Goal: Information Seeking & Learning: Learn about a topic

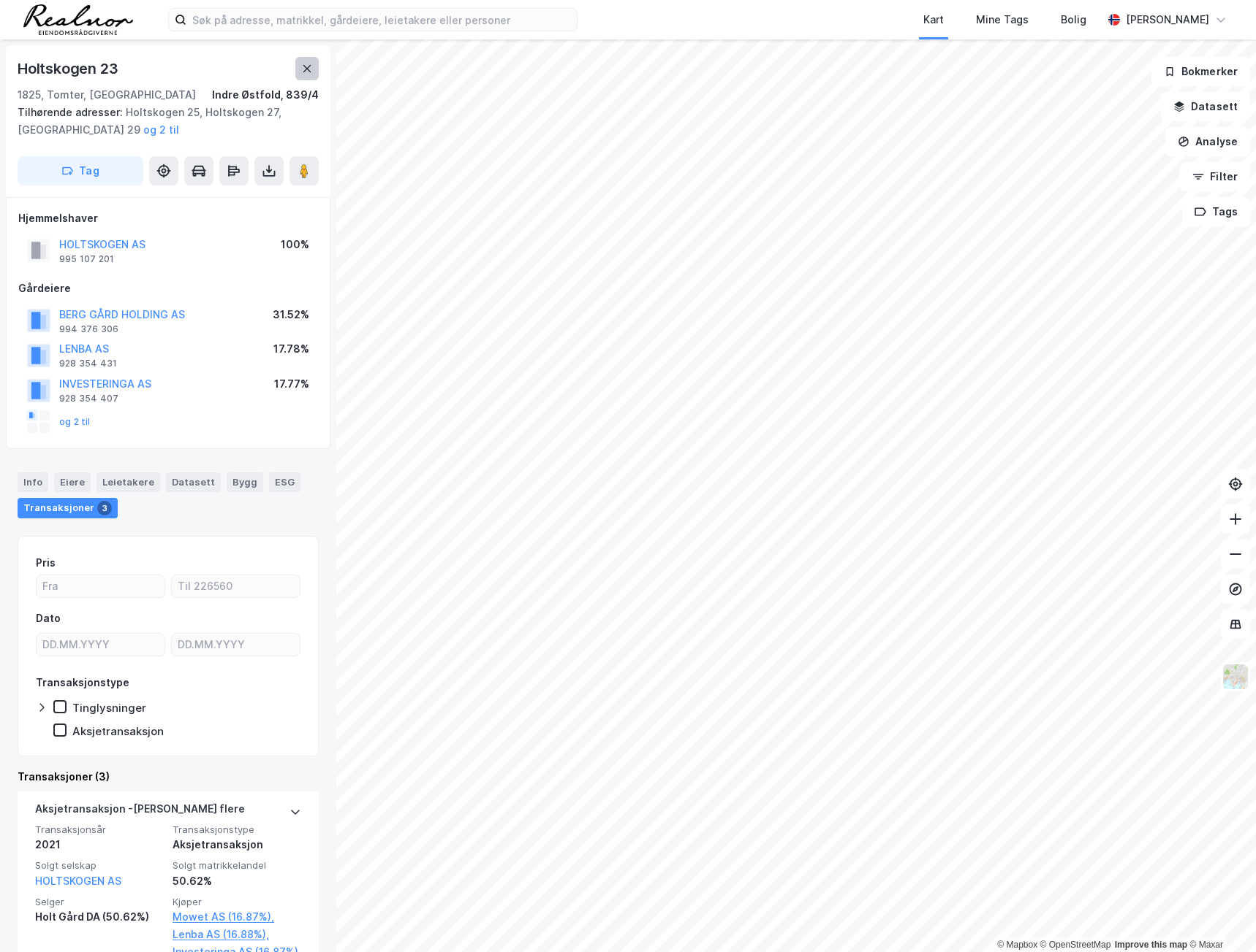
click at [305, 70] on icon at bounding box center [307, 68] width 8 height 7
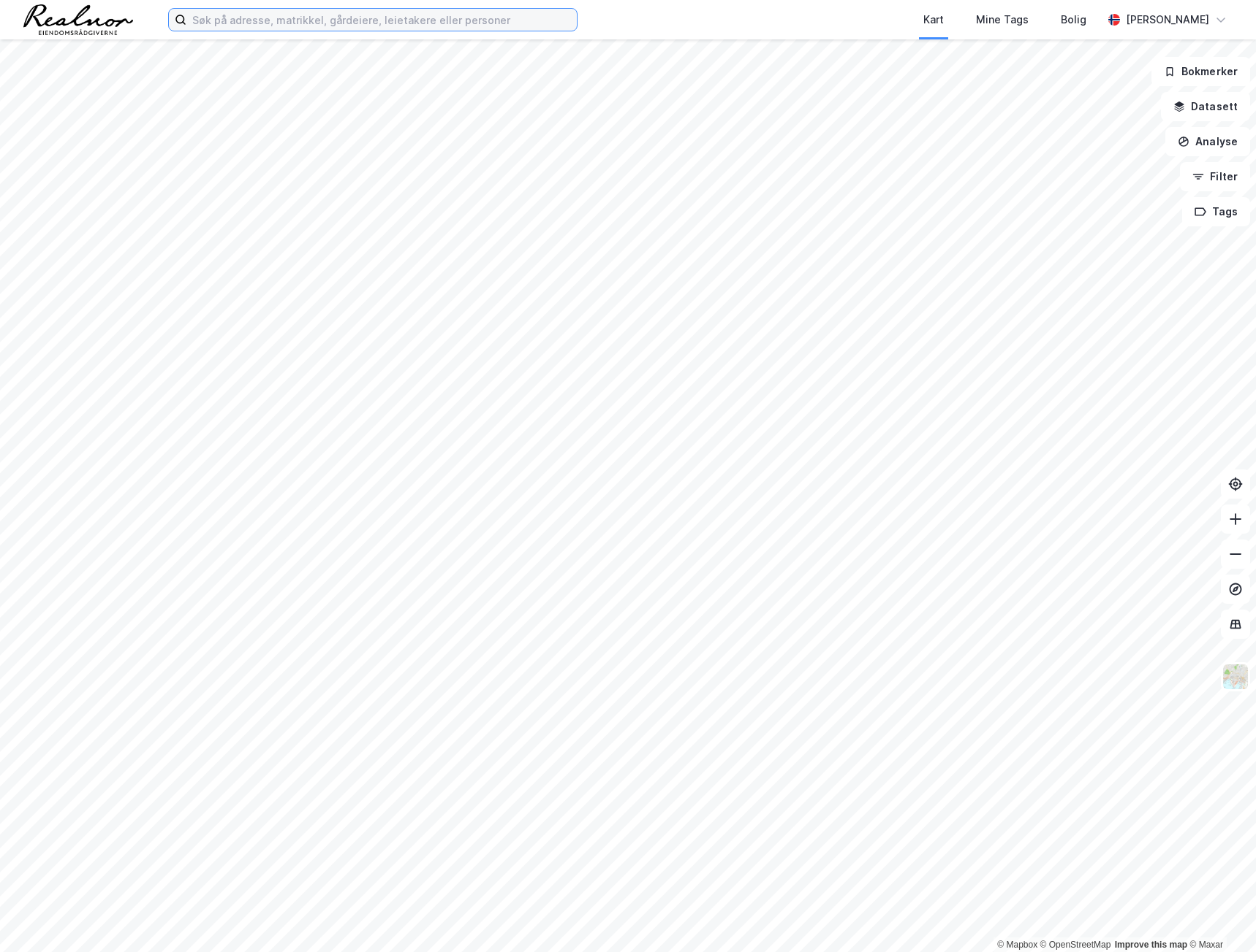
click at [296, 24] on input at bounding box center [382, 20] width 390 height 21
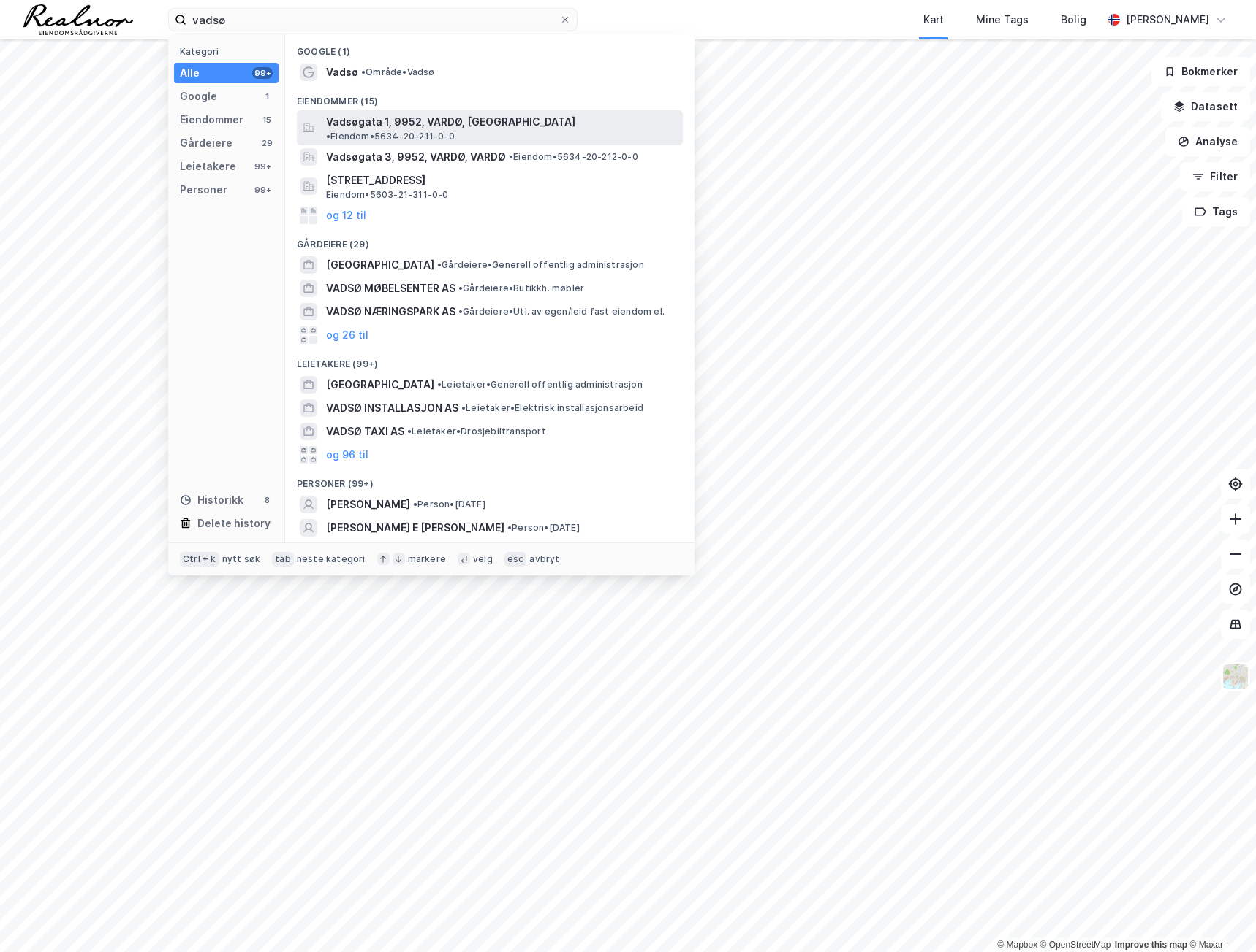
click at [385, 115] on span "Vadsøgata 1, 9952, VARDØ, [GEOGRAPHIC_DATA]" at bounding box center [450, 122] width 249 height 18
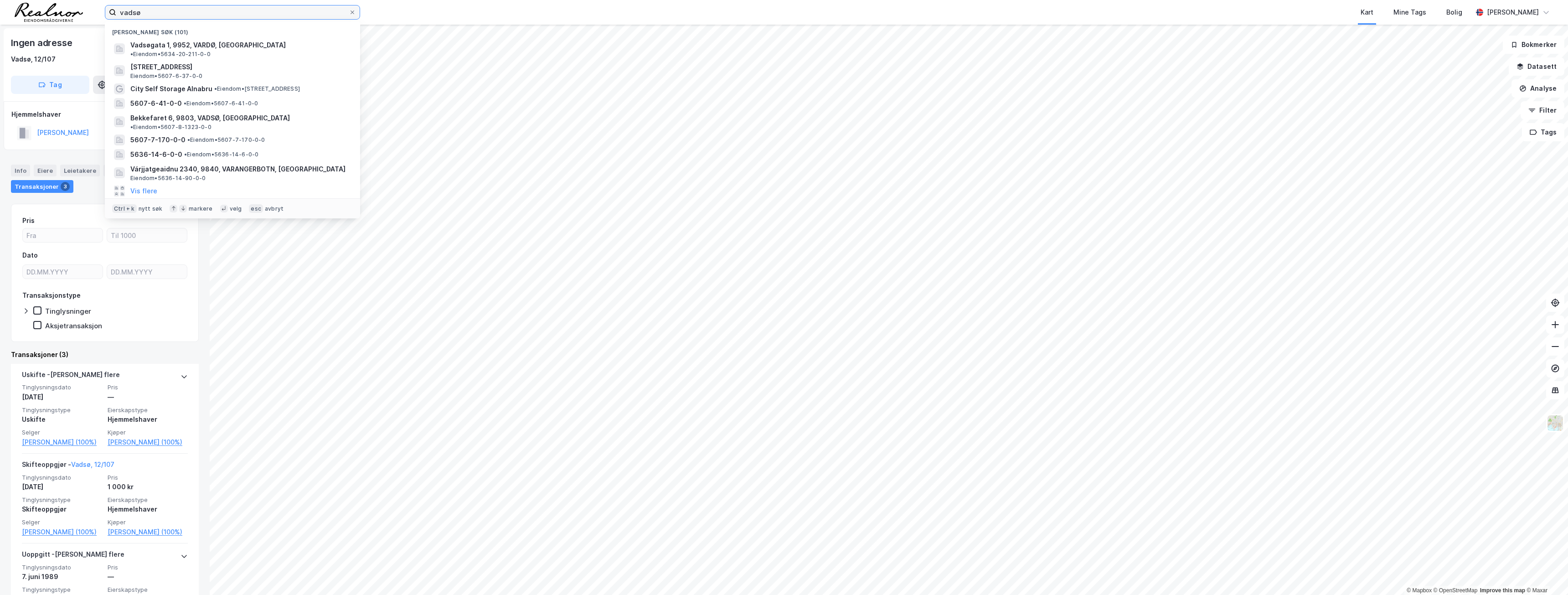
drag, startPoint x: 156, startPoint y: 6, endPoint x: 70, endPoint y: 1, distance: 86.1
click at [70, 1] on div "vadsø Nylige søk (101) Vadsøgata 1, 9952, [GEOGRAPHIC_DATA], [GEOGRAPHIC_DATA] …" at bounding box center [784, 12] width 1568 height 24
paste input "5607-11-63-0"
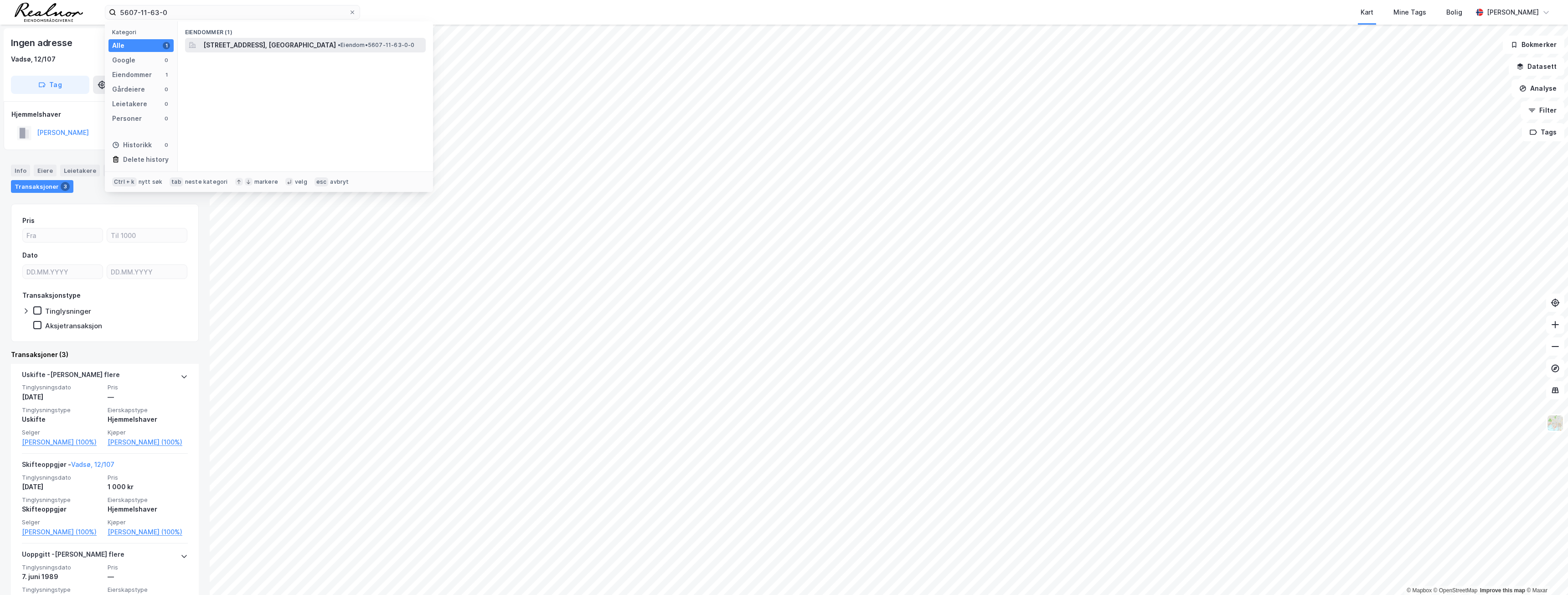
click at [235, 44] on span "[STREET_ADDRESS], [GEOGRAPHIC_DATA]" at bounding box center [270, 45] width 133 height 11
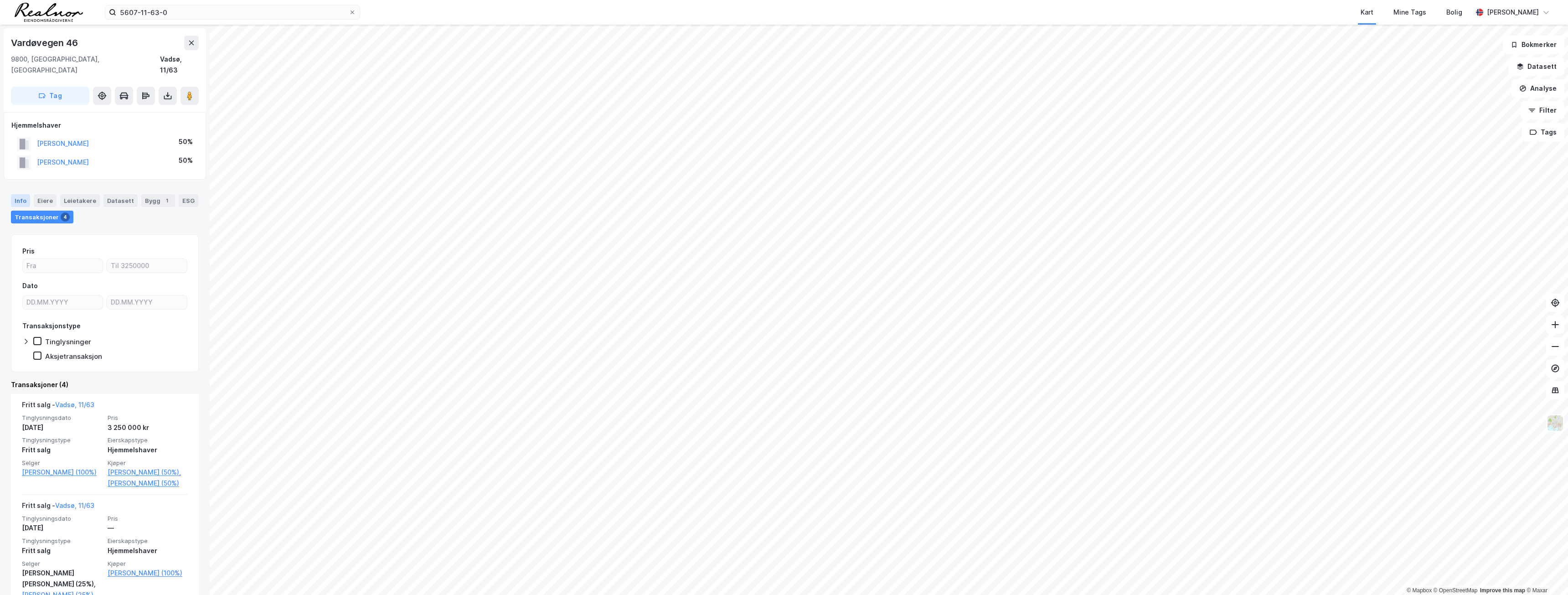
click at [21, 194] on div "Info" at bounding box center [20, 200] width 19 height 13
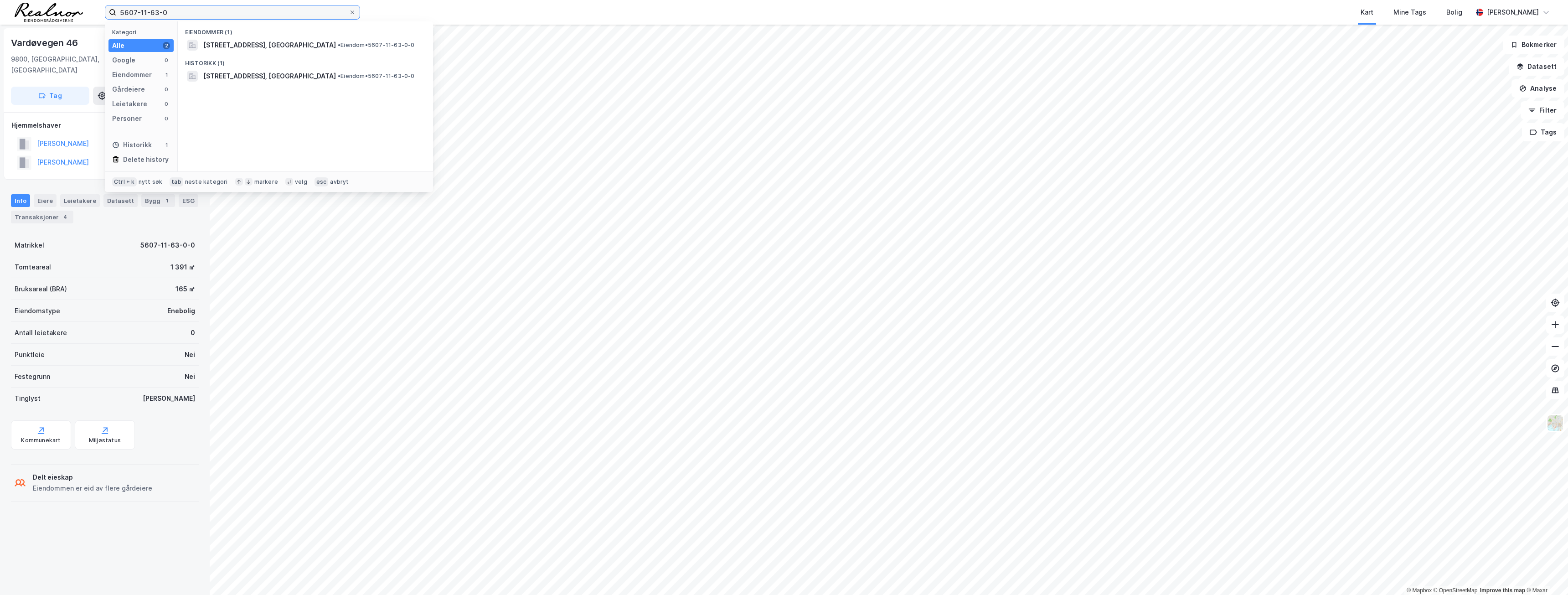
drag, startPoint x: 274, startPoint y: 13, endPoint x: 22, endPoint y: 18, distance: 252.0
click at [22, 18] on div "5607-11-63-0 Kategori Alle 2 Google 0 Eiendommer 1 Gårdeiere 0 Leietakere 0 Per…" at bounding box center [784, 12] width 1568 height 24
paste input "2-92-0"
click at [304, 46] on span "• Eiendom • 5607-12-92-0-0" at bounding box center [299, 45] width 77 height 7
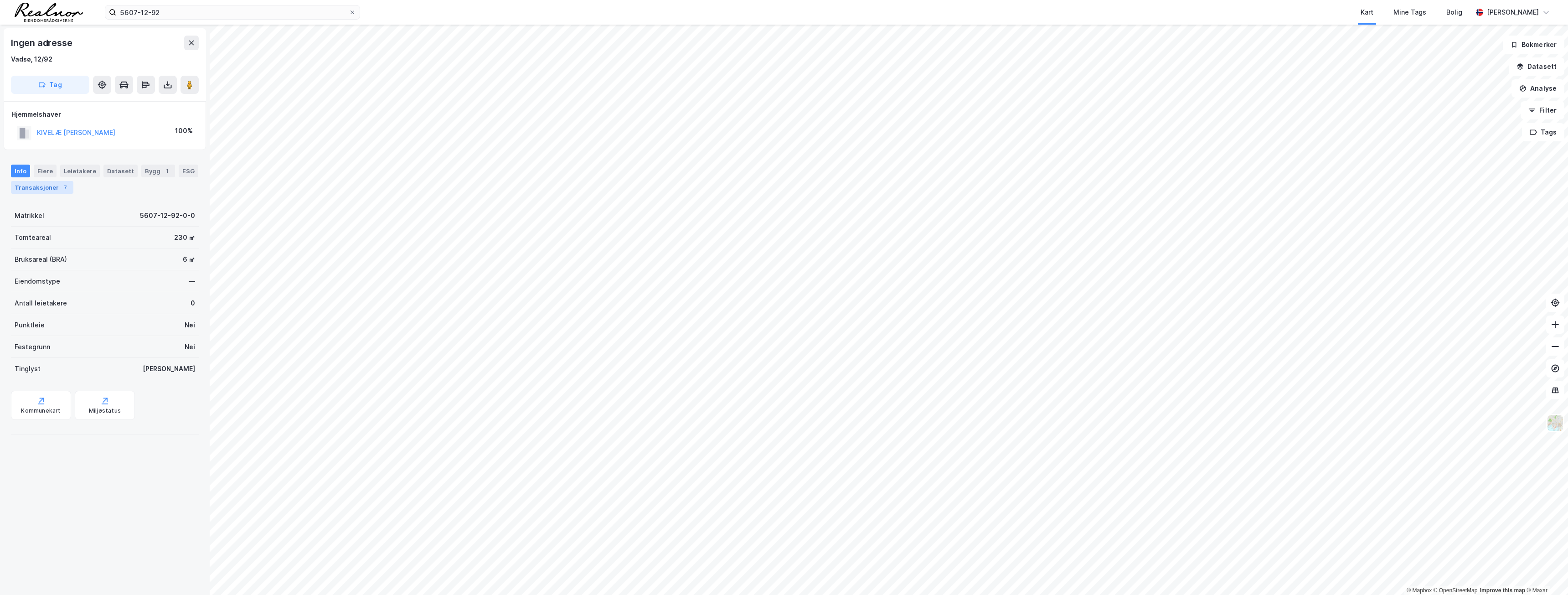
click at [49, 189] on div "Transaksjoner 7" at bounding box center [42, 187] width 63 height 13
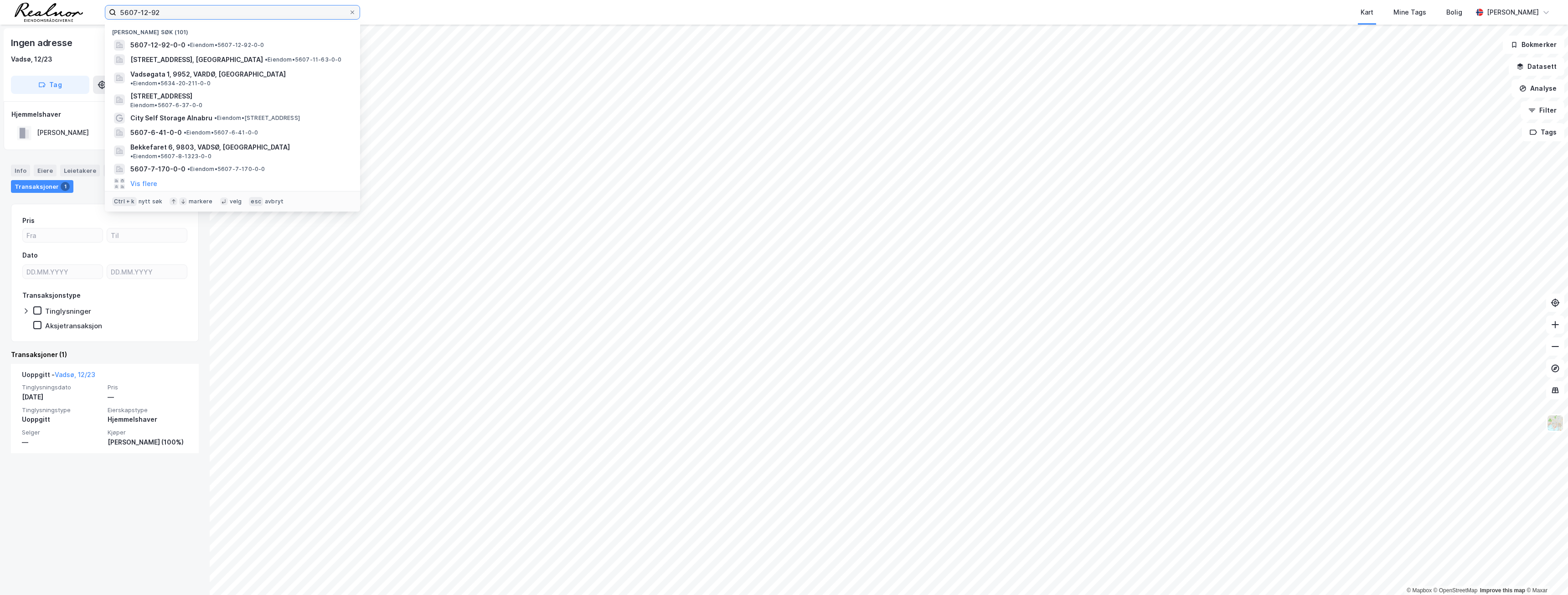
drag, startPoint x: 165, startPoint y: 10, endPoint x: 93, endPoint y: 12, distance: 72.0
click at [93, 12] on div "5607-12-92 Nylige søk [PHONE_NUMBER] • Eiendom • 5607-12-92-0-0 Vardøvegen 46, …" at bounding box center [784, 12] width 1568 height 24
paste input "102-0-0"
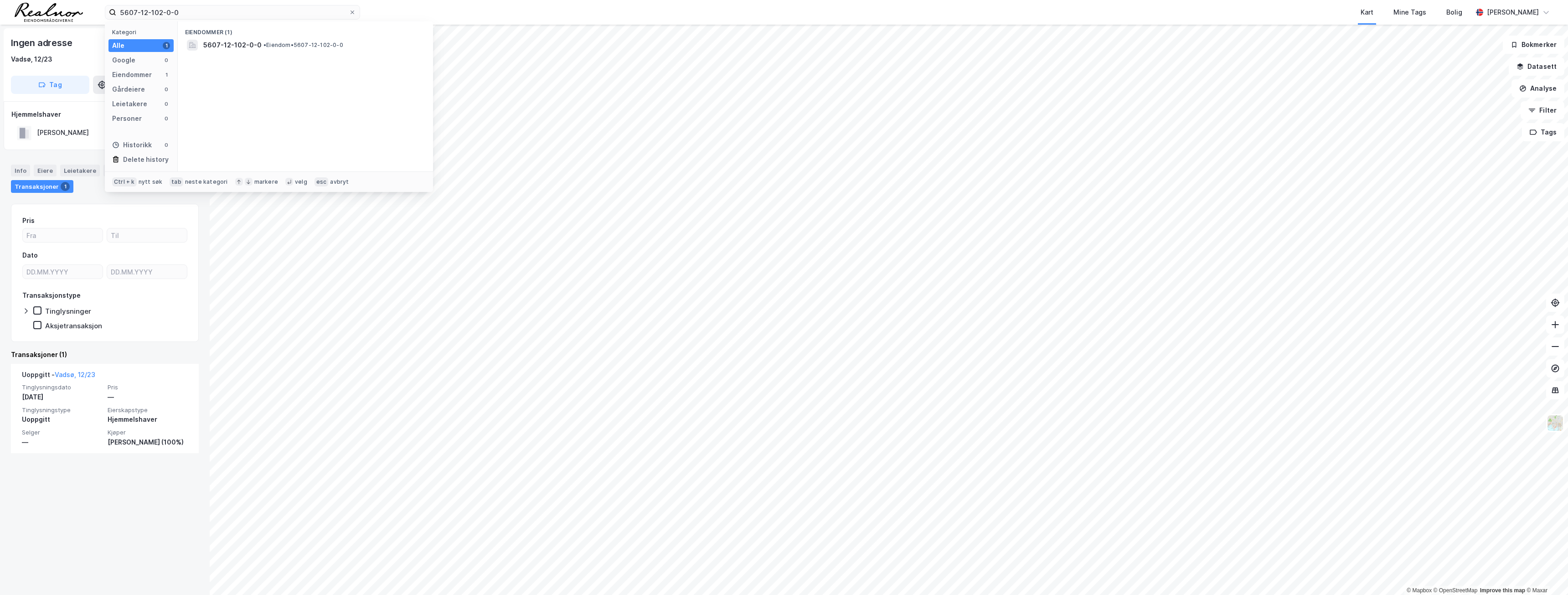
click at [268, 54] on div "Eiendommer (1) 5607-12-102-0-0 • Eiendom • 5607-12-102-0-0" at bounding box center [305, 96] width 255 height 150
click at [270, 41] on span "• Eiendom • 5607-12-102-0-0" at bounding box center [303, 45] width 80 height 7
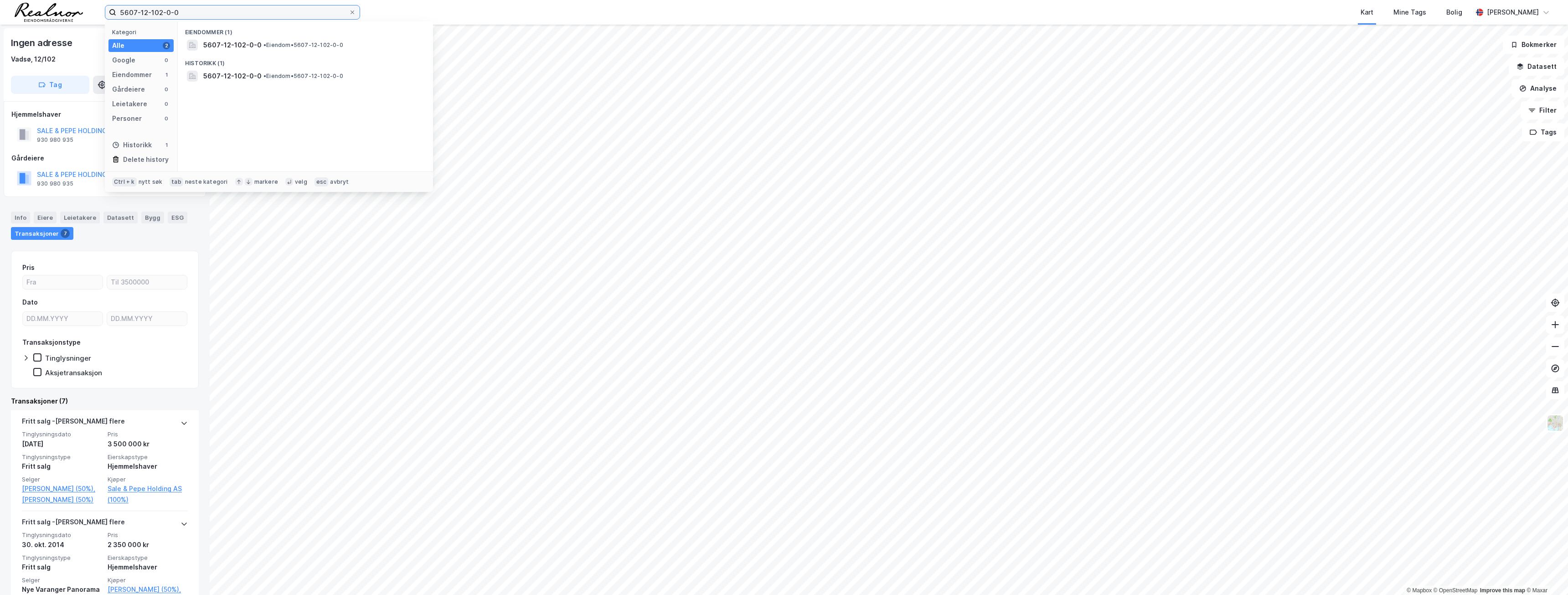
drag, startPoint x: 217, startPoint y: 15, endPoint x: 65, endPoint y: 15, distance: 152.0
click at [65, 15] on div "5607-12-102-0-0 Kategori Alle 2 Google 0 Eiendommer 1 Gårdeiere 0 Leietakere 0 …" at bounding box center [784, 12] width 1568 height 24
paste input "3-220"
click at [229, 46] on span "5607-13-220-0-0" at bounding box center [233, 45] width 60 height 11
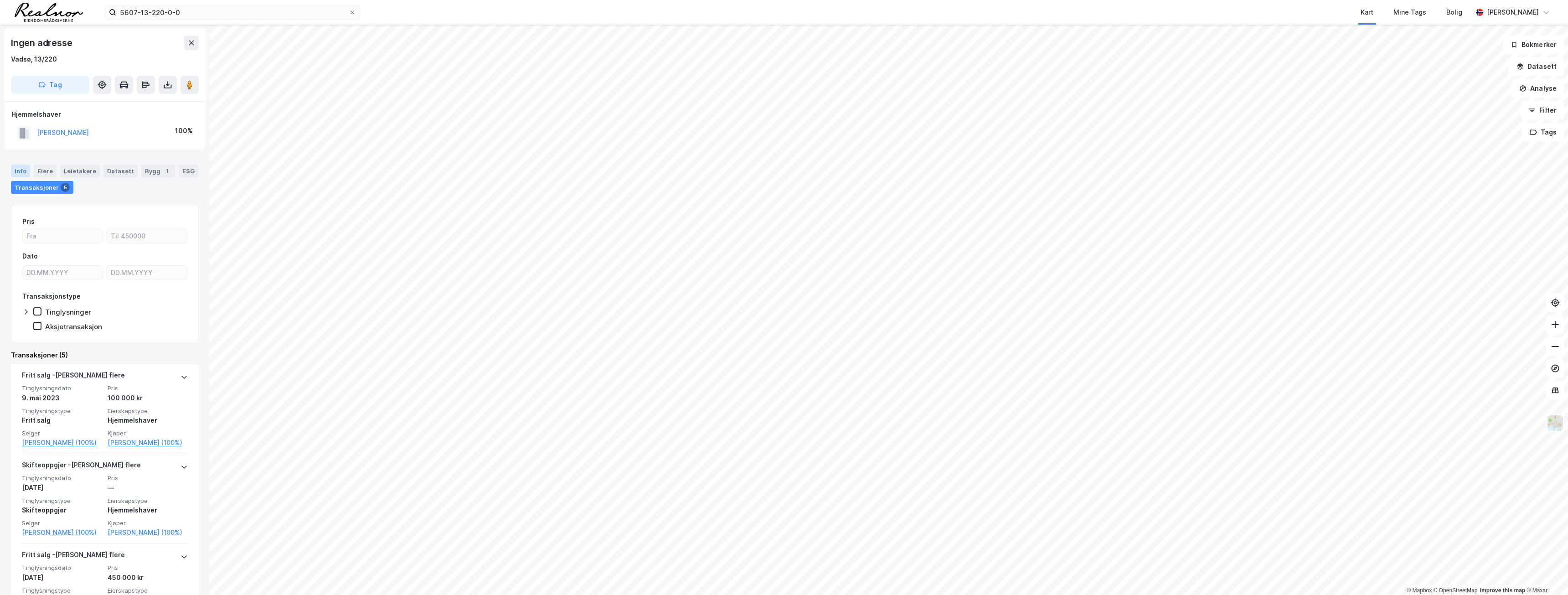
click at [26, 171] on div "Info" at bounding box center [20, 171] width 19 height 13
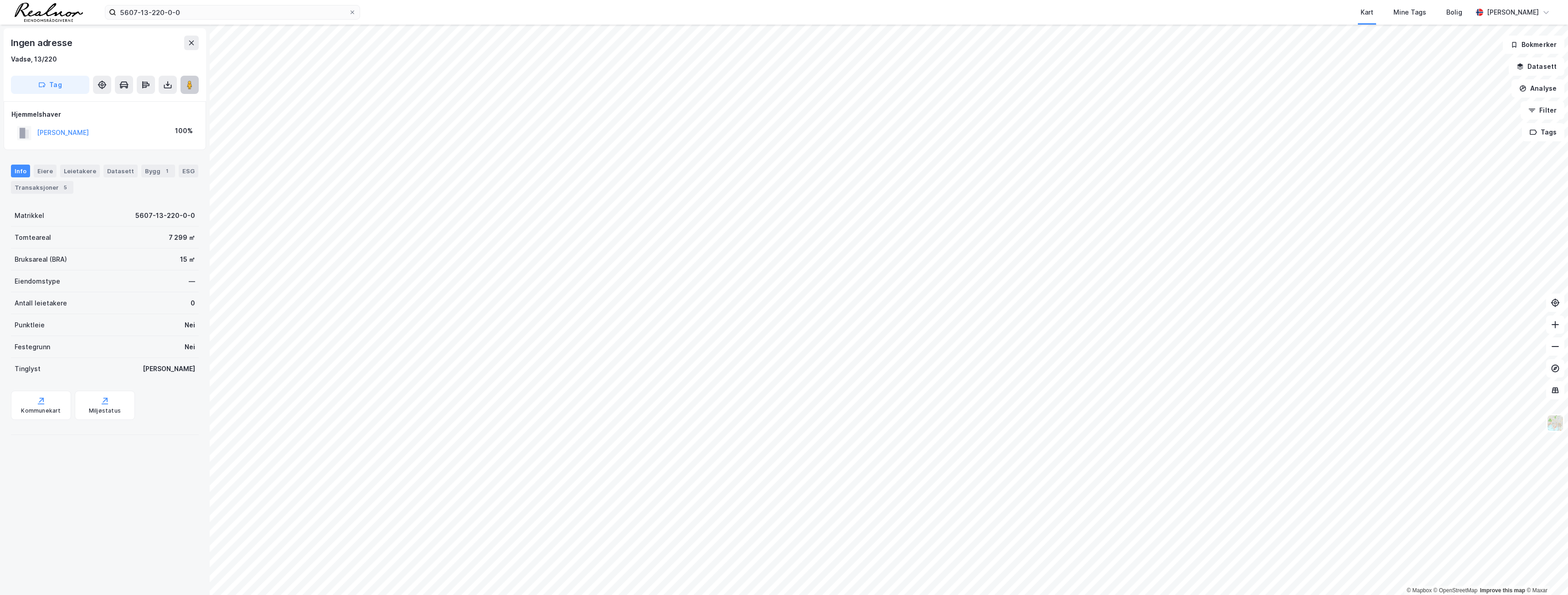
click at [195, 87] on button at bounding box center [190, 85] width 18 height 18
click at [131, 112] on div "Hjemmelshaver" at bounding box center [105, 114] width 187 height 11
click at [44, 185] on div "Transaksjoner 5" at bounding box center [42, 187] width 63 height 13
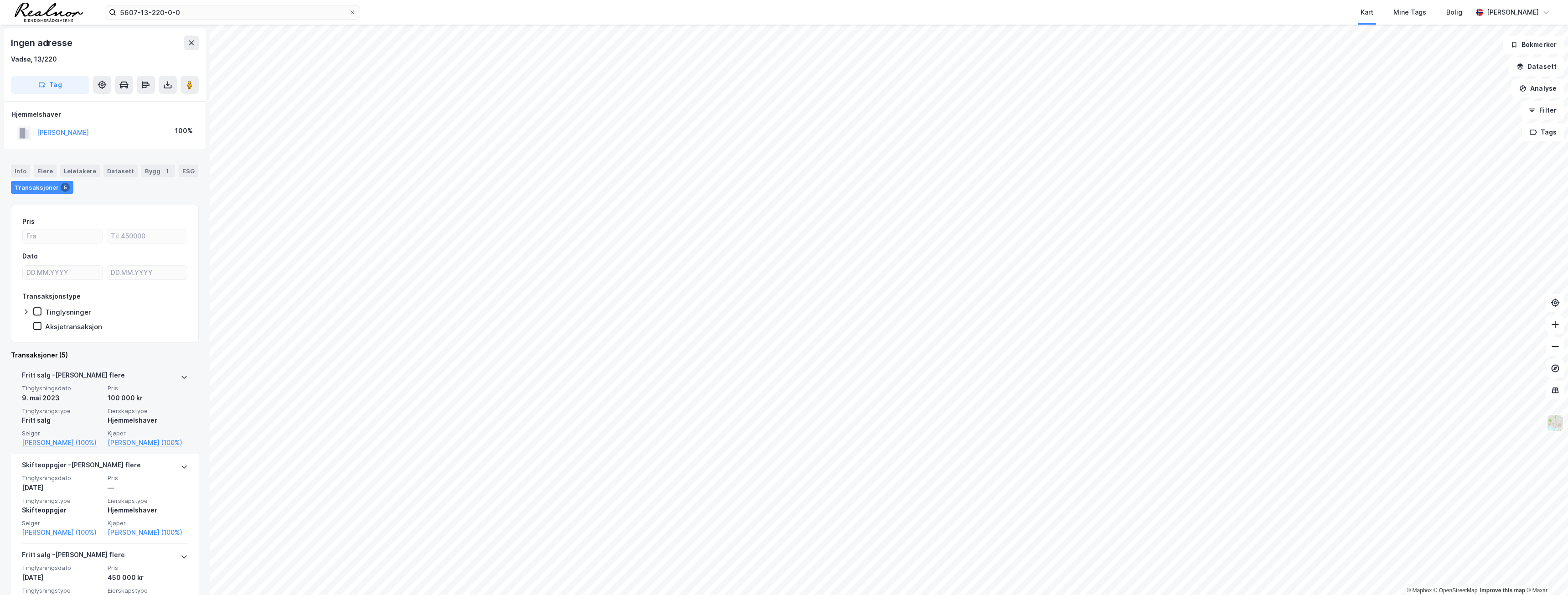
click at [144, 381] on div "[PERSON_NAME] flere" at bounding box center [105, 377] width 166 height 15
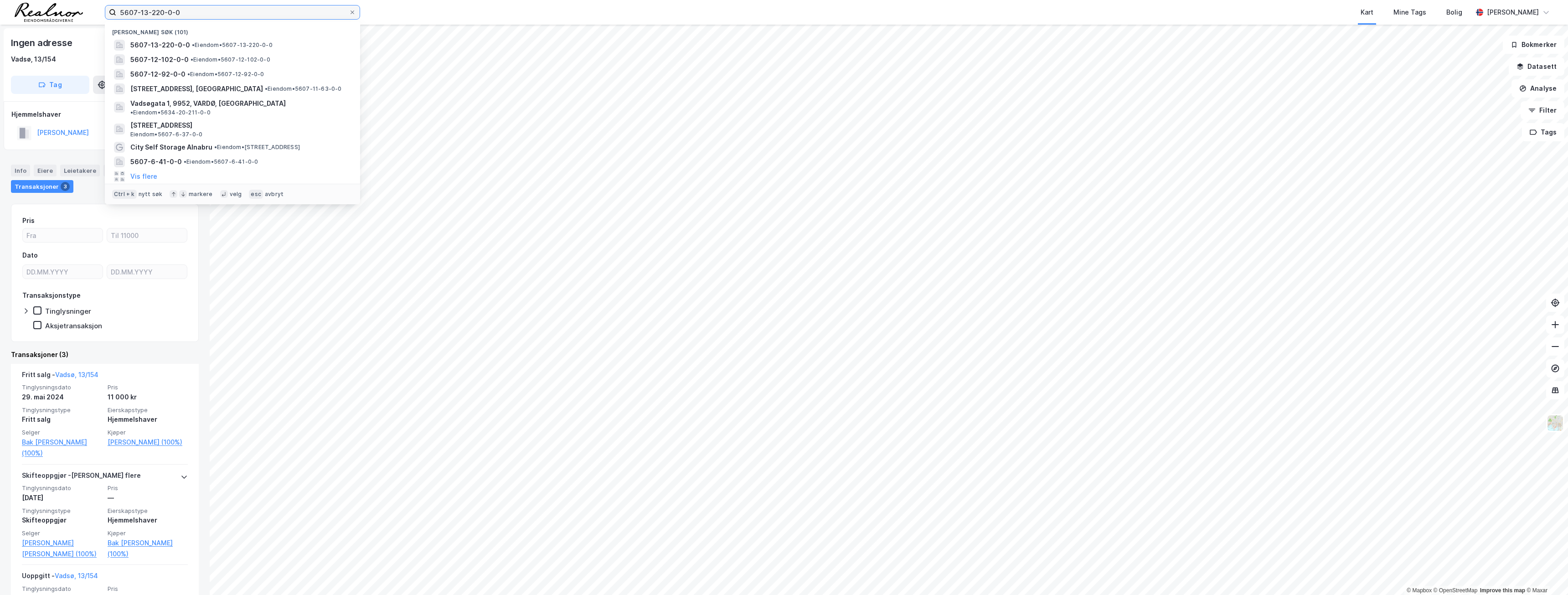
drag, startPoint x: 192, startPoint y: 13, endPoint x: 9, endPoint y: 1, distance: 183.4
click at [9, 1] on div "5607-13-220-0-0 Nylige søk [PHONE_NUMBER] • Eiendom • 5607-13-220-0-0 5607-12-1…" at bounding box center [784, 12] width 1568 height 24
paste input "487"
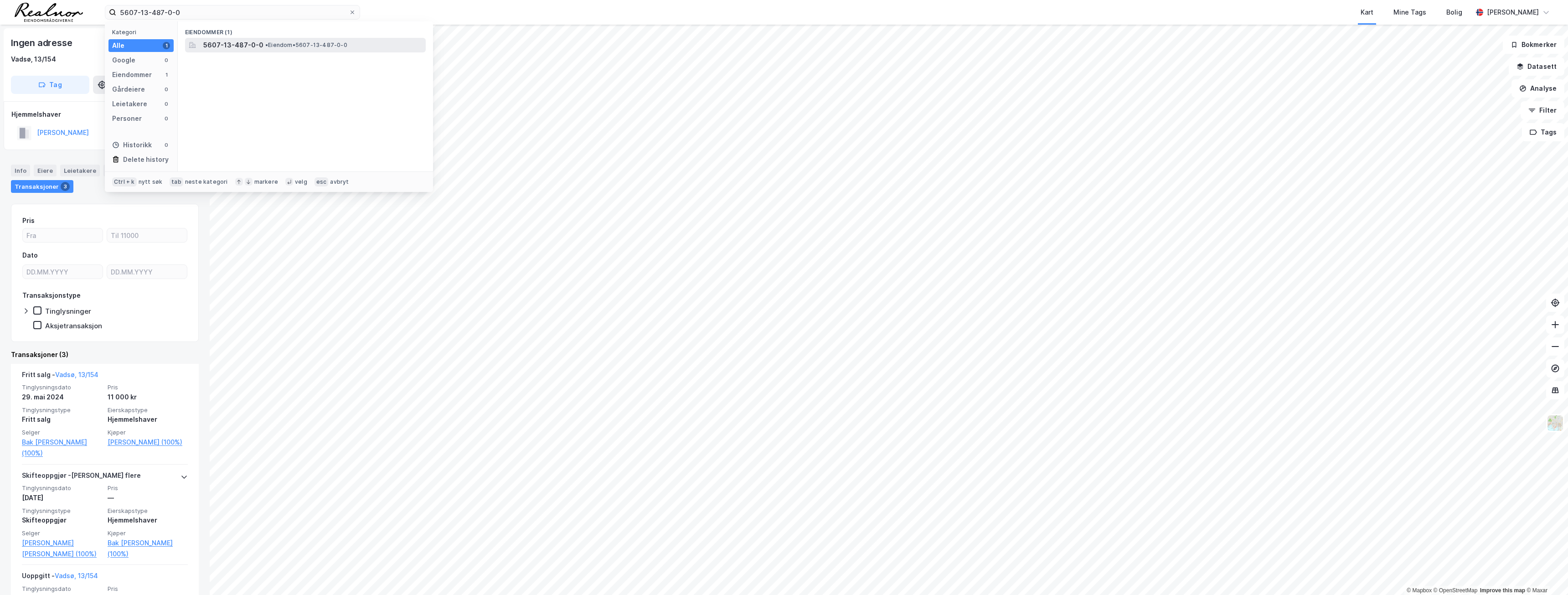
click at [224, 42] on span "5607-13-487-0-0" at bounding box center [233, 45] width 60 height 11
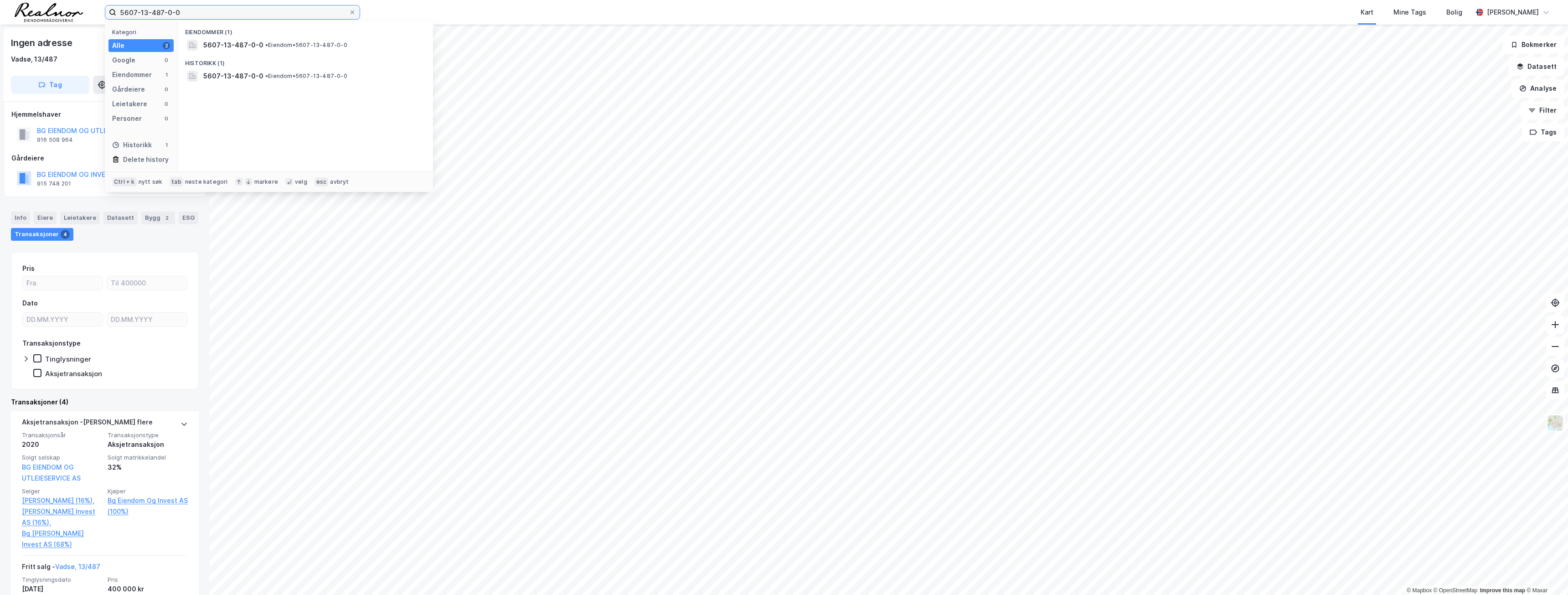
drag, startPoint x: 177, startPoint y: 13, endPoint x: 92, endPoint y: 8, distance: 85.1
click at [92, 8] on div "5607-13-487-0-0 Kategori Alle 2 Google 0 Eiendommer 1 Gårdeiere 0 Leietakere 0 …" at bounding box center [784, 12] width 1568 height 24
paste input "3"
click at [246, 40] on span "5607-13-43-0-0" at bounding box center [231, 45] width 56 height 11
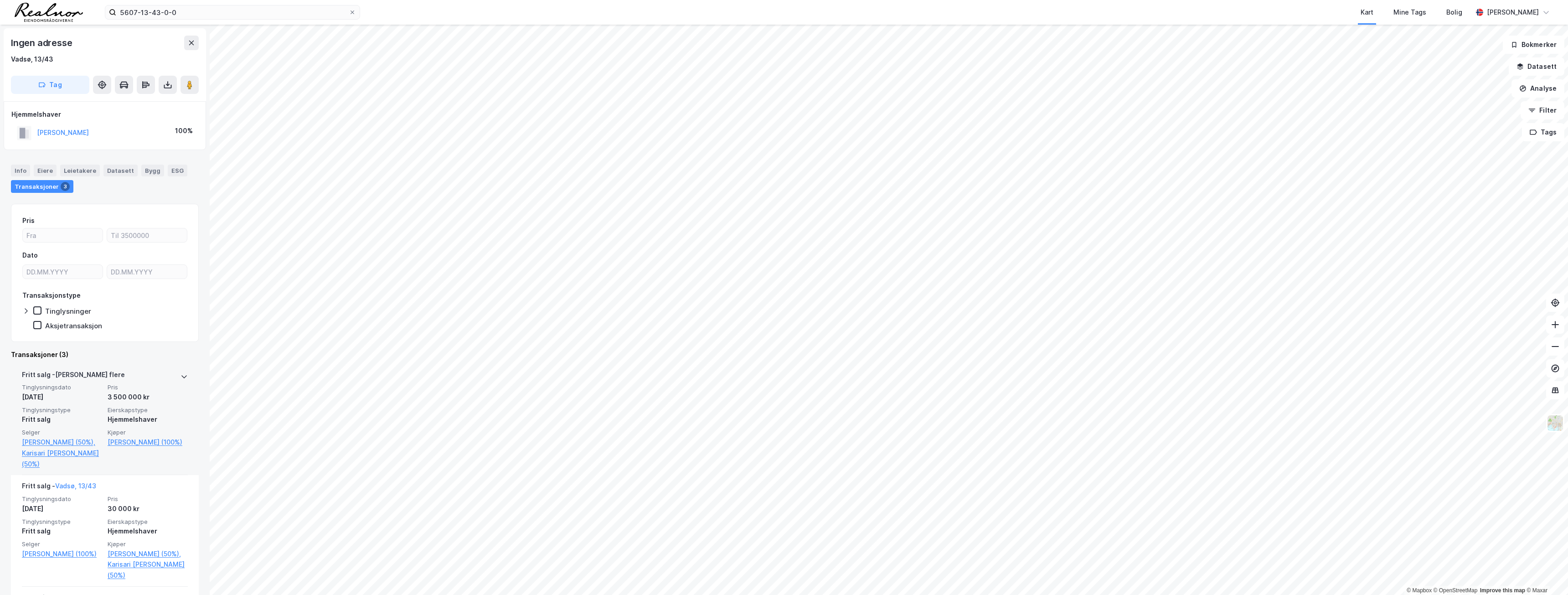
click at [164, 379] on div "[PERSON_NAME] flere" at bounding box center [105, 377] width 166 height 15
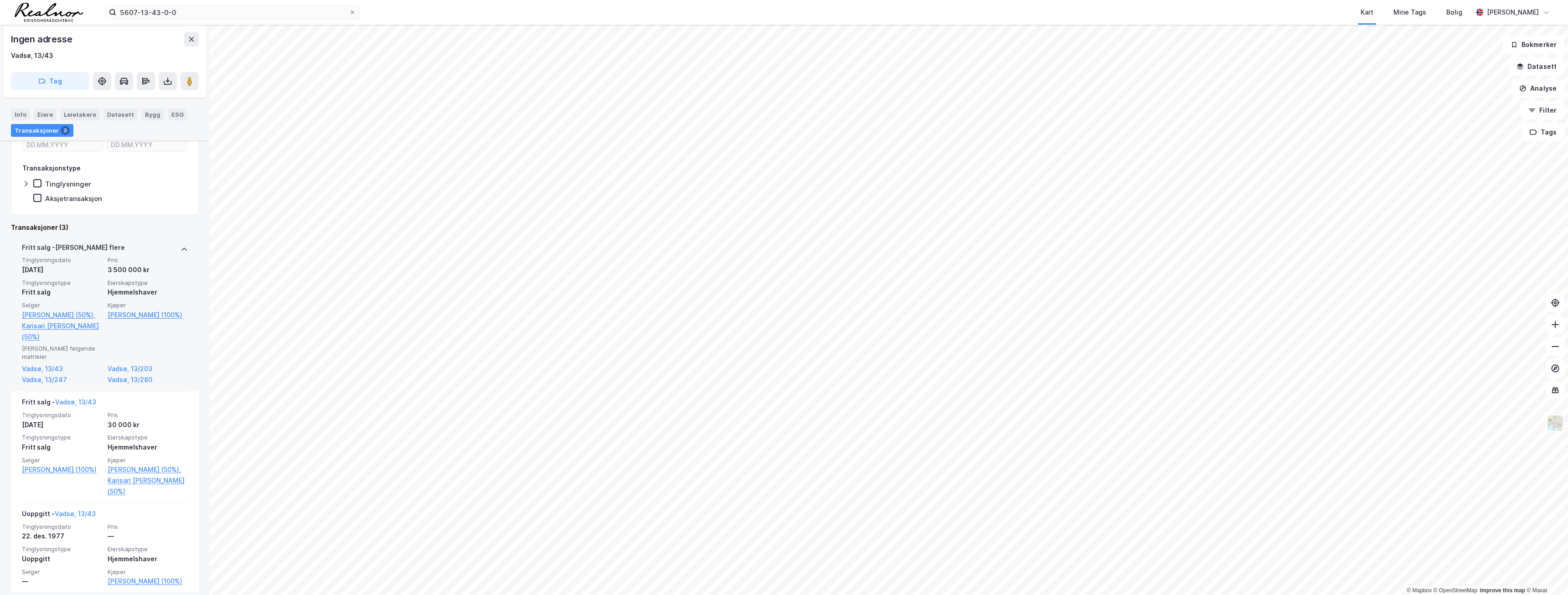
scroll to position [139, 0]
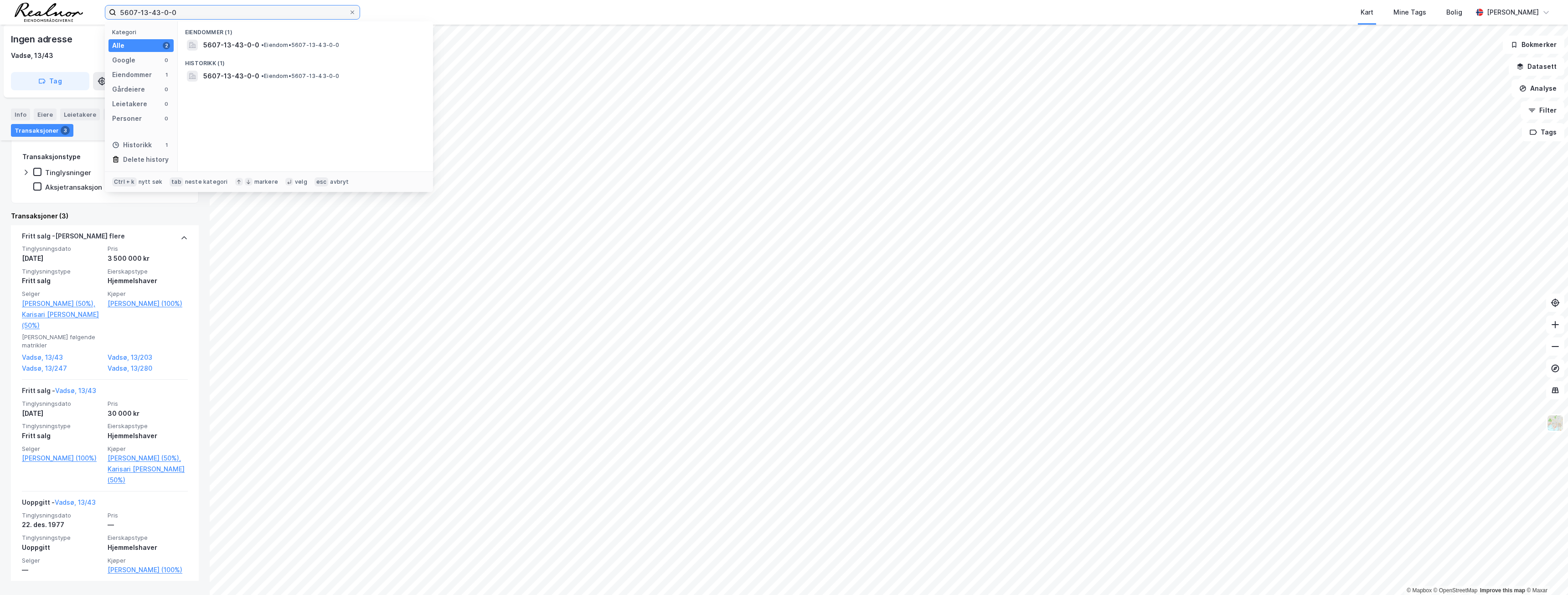
drag, startPoint x: 209, startPoint y: 14, endPoint x: 26, endPoint y: -2, distance: 183.7
click at [26, 0] on html "5607-13-43-0-0 Kategori Alle 2 Google 0 Eiendommer 1 Gårdeiere 0 Leietakere 0 P…" at bounding box center [784, 297] width 1568 height 595
paste input "242"
type input "5607-13-242-0-0"
click at [256, 55] on div "Eiendommer (1) Vestre Valen 7, 9804, [GEOGRAPHIC_DATA], [GEOGRAPHIC_DATA] • Eie…" at bounding box center [305, 96] width 255 height 150
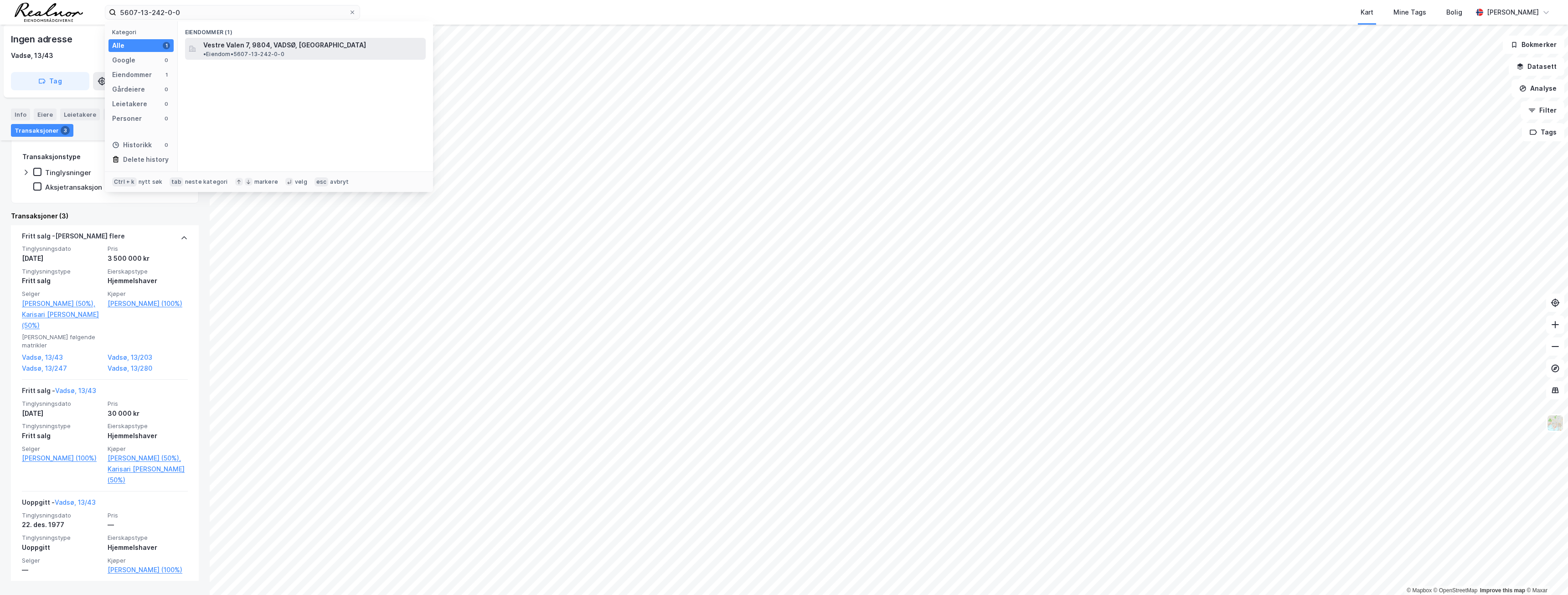
click at [258, 48] on span "Vestre Valen 7, 9804, VADSØ, [GEOGRAPHIC_DATA]" at bounding box center [284, 45] width 163 height 11
